Goal: Transaction & Acquisition: Purchase product/service

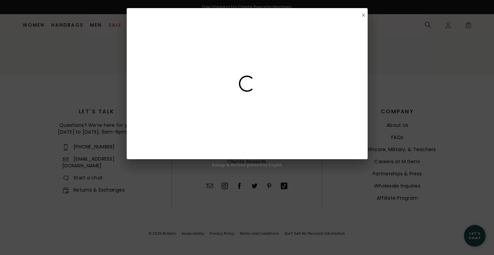
scroll to position [1045, 0]
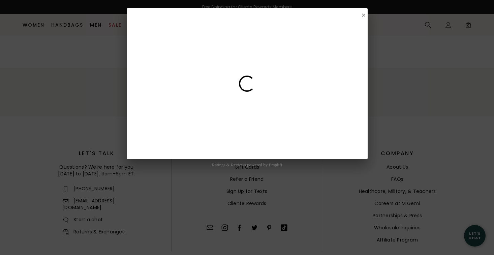
select select "US"
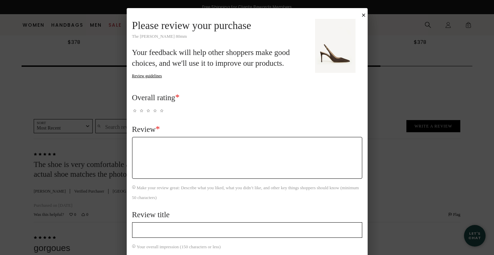
scroll to position [0, 0]
drag, startPoint x: 365, startPoint y: 17, endPoint x: 372, endPoint y: 26, distance: 11.3
click at [365, 18] on button "Close Submission Modal" at bounding box center [363, 14] width 5 height 5
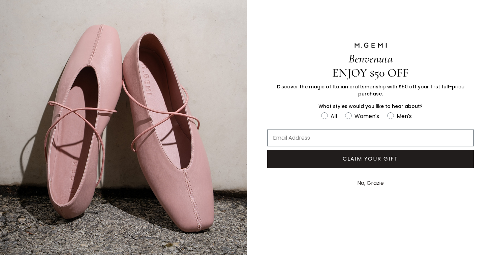
scroll to position [22, 0]
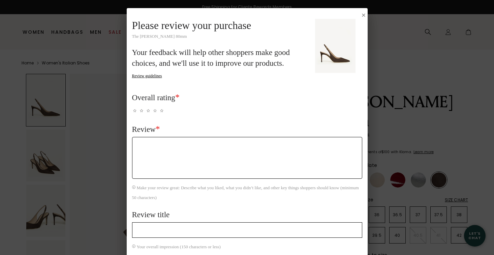
select select "US"
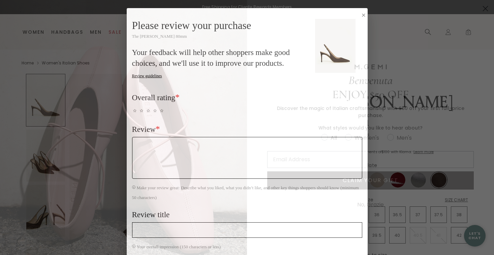
drag, startPoint x: 485, startPoint y: 8, endPoint x: 494, endPoint y: 12, distance: 9.5
click at [486, 8] on circle "Close dialog" at bounding box center [485, 8] width 11 height 11
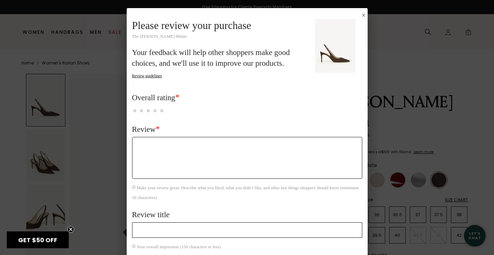
drag, startPoint x: 361, startPoint y: 14, endPoint x: 372, endPoint y: 19, distance: 12.2
click at [361, 14] on button "Close Submission Modal" at bounding box center [363, 14] width 5 height 5
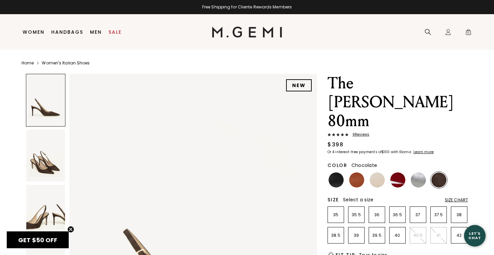
click at [443, 172] on img at bounding box center [438, 179] width 15 height 15
click at [443, 227] on li "41" at bounding box center [438, 235] width 17 height 17
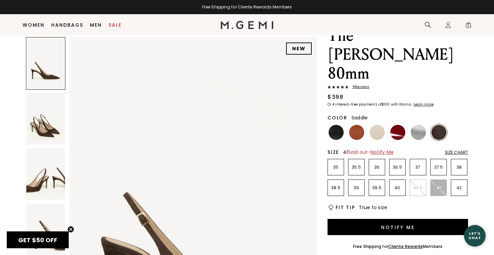
scroll to position [36, 0]
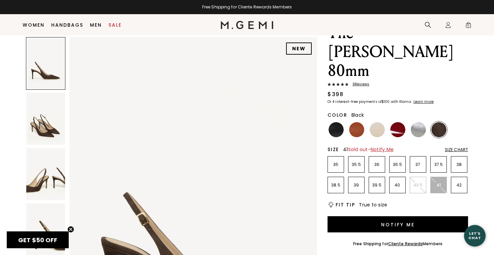
drag, startPoint x: 335, startPoint y: 90, endPoint x: 339, endPoint y: 91, distance: 4.4
click at [335, 122] on img at bounding box center [336, 129] width 15 height 15
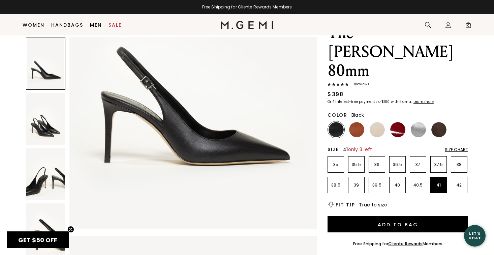
scroll to position [138, 0]
click at [359, 122] on img at bounding box center [356, 129] width 15 height 15
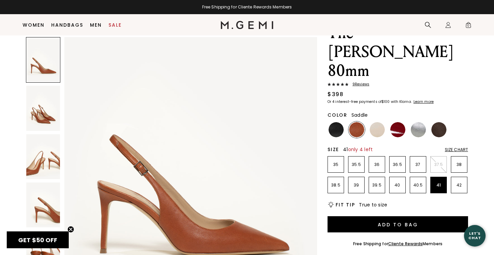
scroll to position [81, 0]
